Goal: Information Seeking & Learning: Learn about a topic

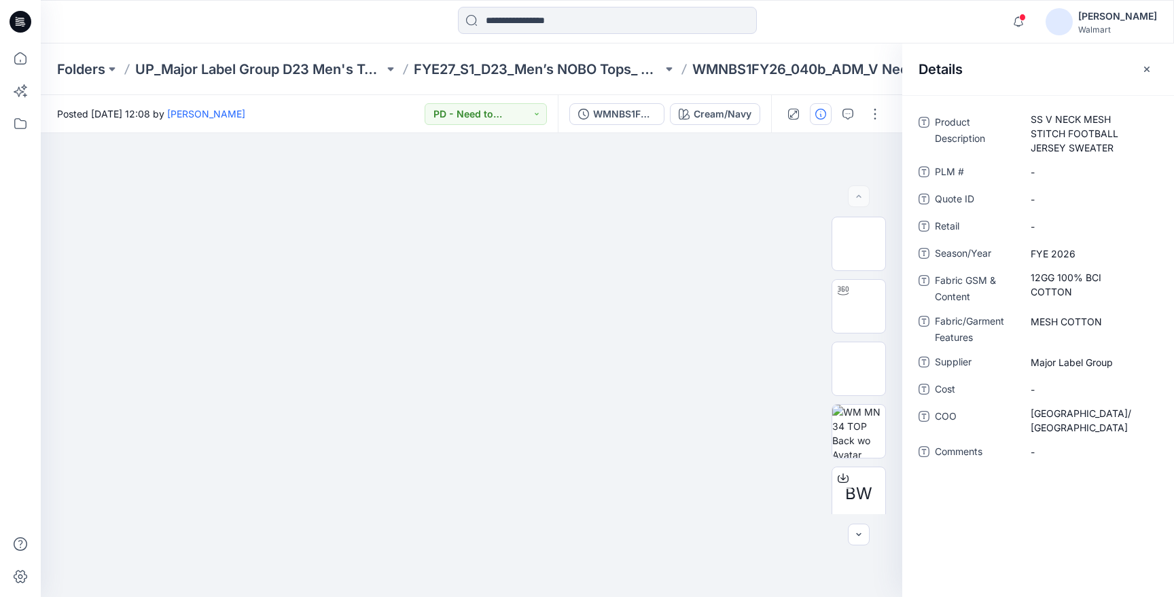
click at [31, 24] on div at bounding box center [20, 21] width 43 height 43
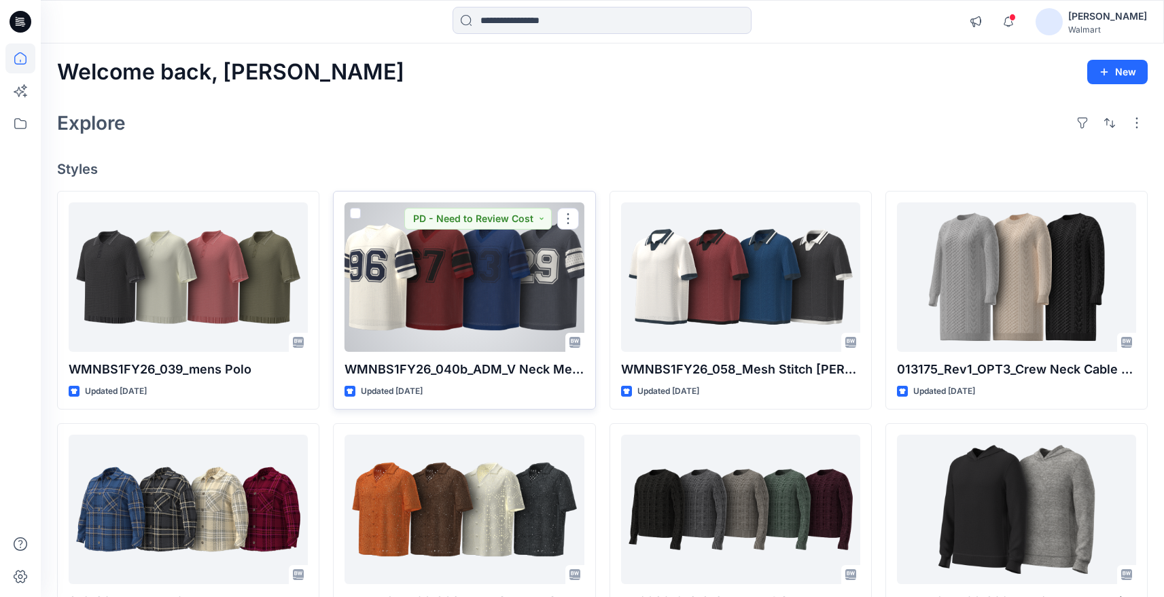
click at [412, 306] on div at bounding box center [463, 276] width 239 height 149
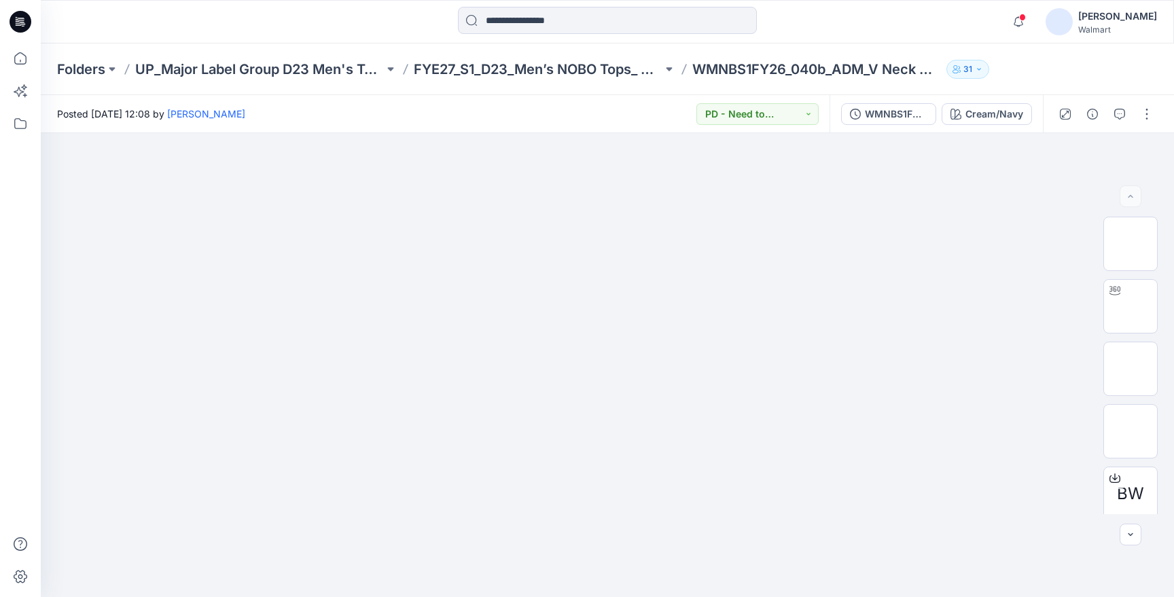
click at [28, 20] on icon at bounding box center [21, 22] width 22 height 22
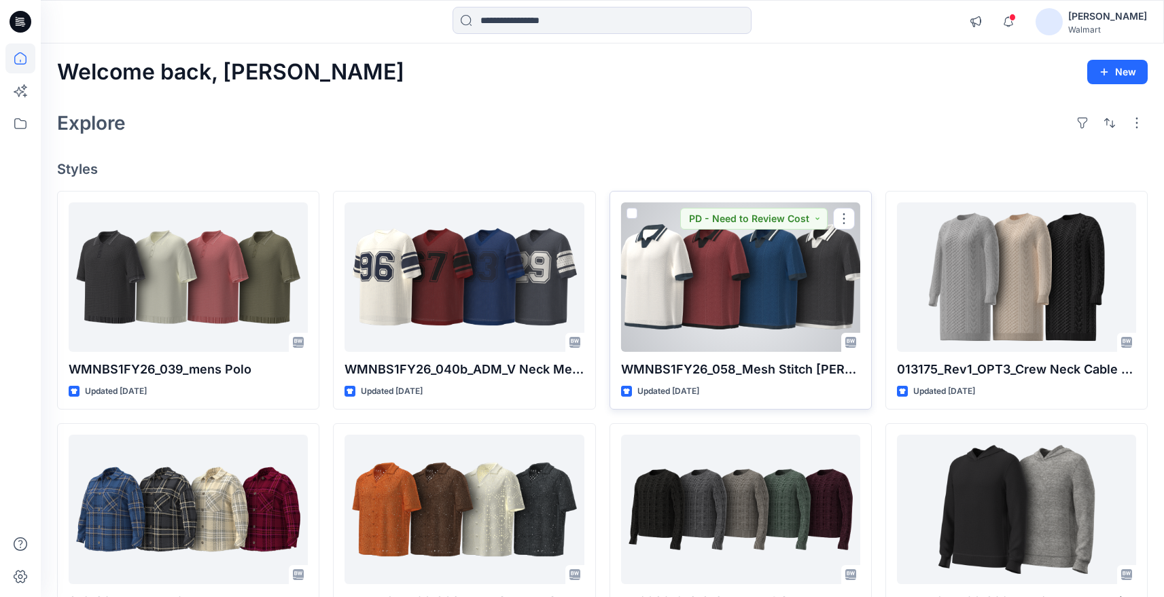
click at [725, 302] on div at bounding box center [740, 276] width 239 height 149
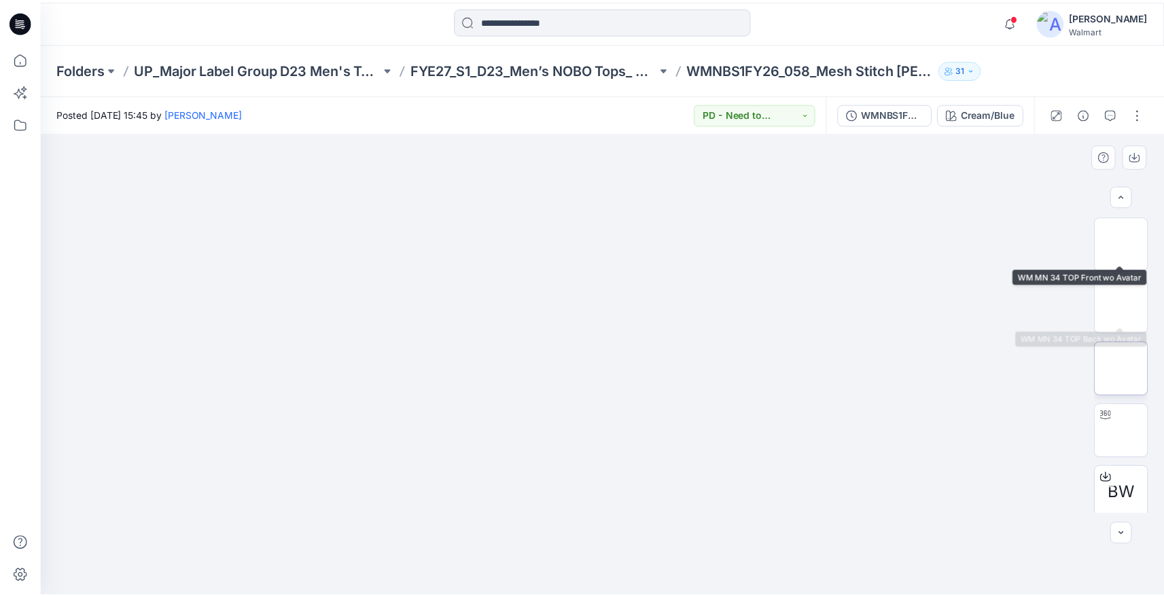
scroll to position [69, 0]
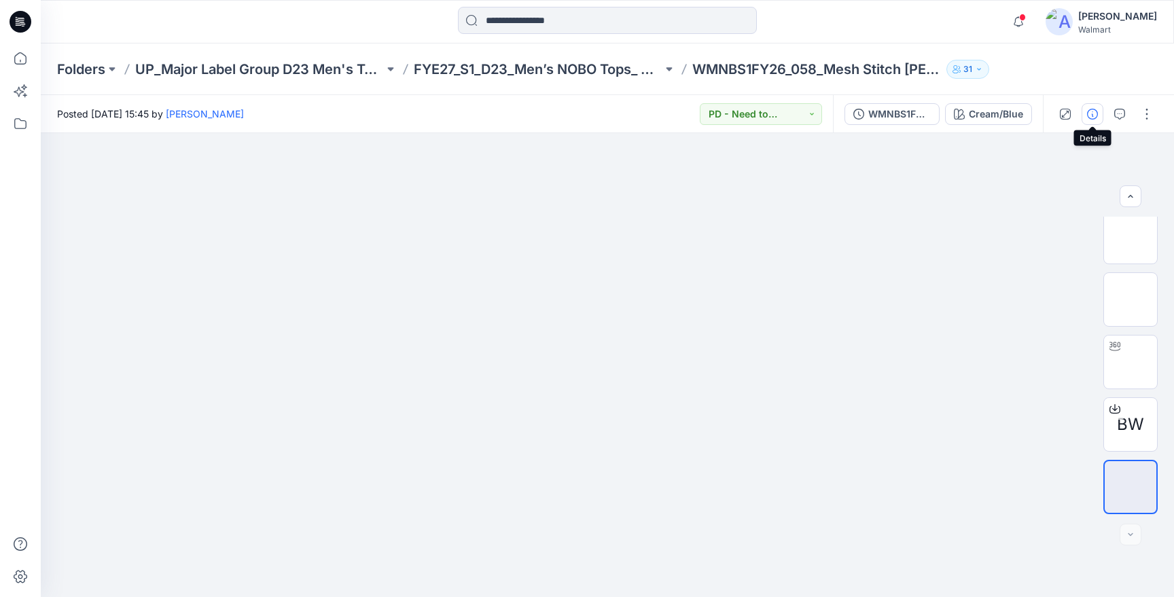
click at [1094, 121] on button "button" at bounding box center [1093, 114] width 22 height 22
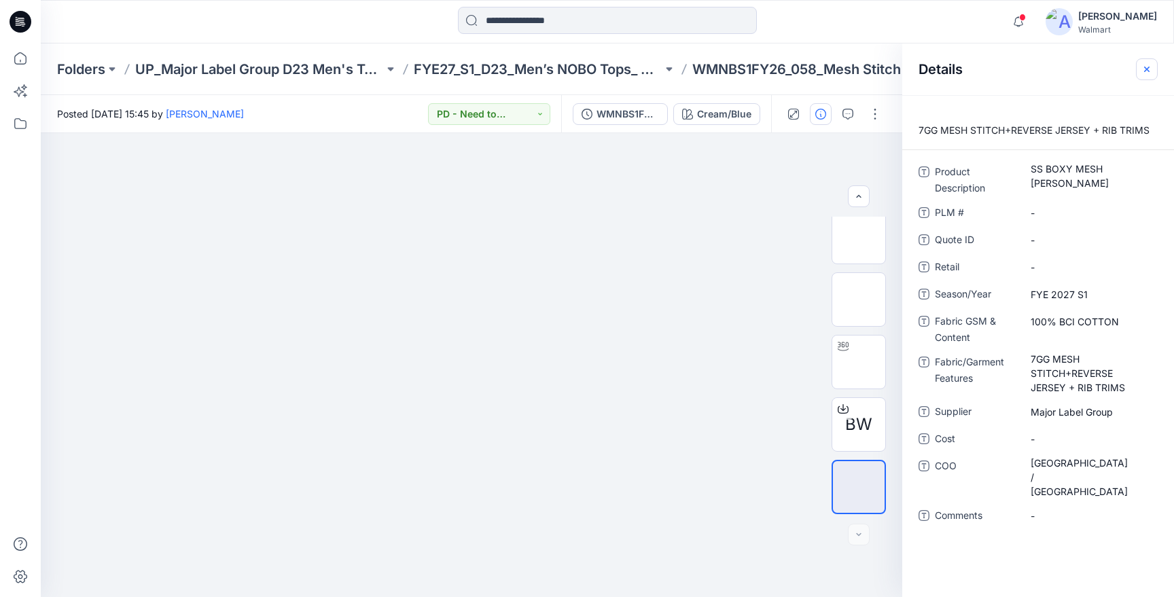
click at [1146, 67] on icon "button" at bounding box center [1146, 69] width 11 height 11
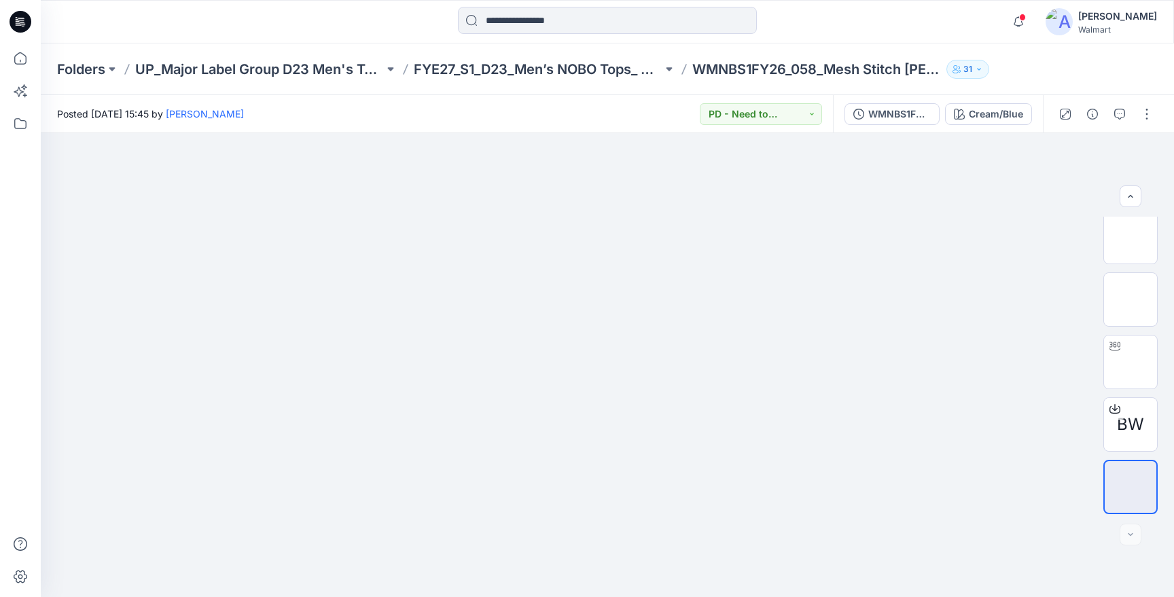
click at [25, 31] on icon at bounding box center [21, 22] width 22 height 22
